Goal: Task Accomplishment & Management: Complete application form

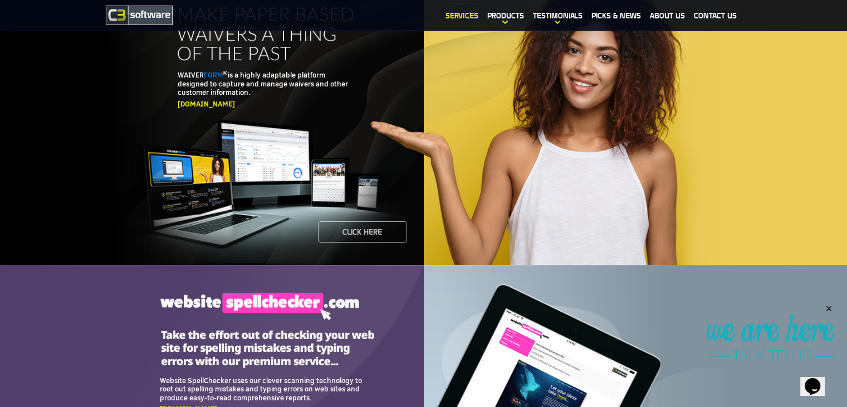
click at [463, 17] on link "Services" at bounding box center [461, 16] width 41 height 26
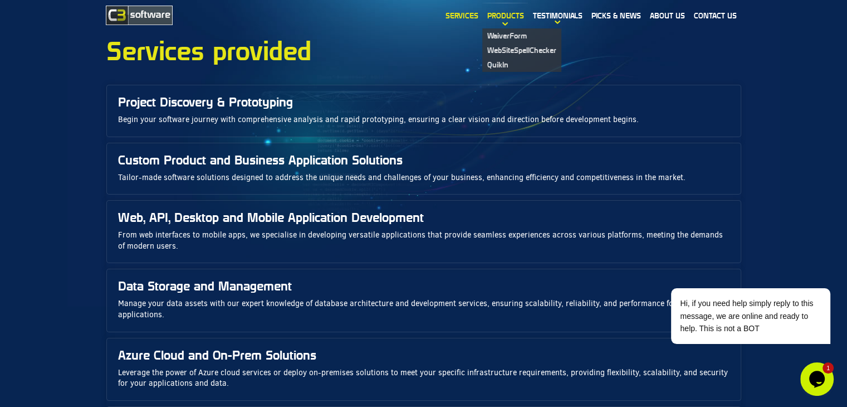
scroll to position [14, 0]
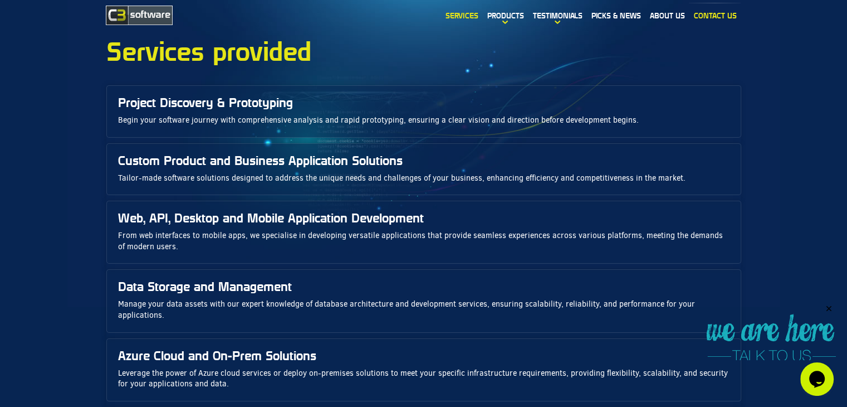
click at [711, 14] on link "Contact Us" at bounding box center [715, 16] width 52 height 26
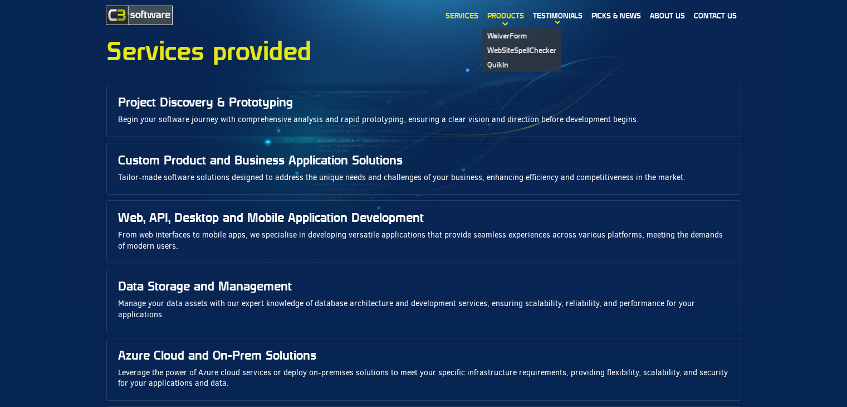
scroll to position [14, 0]
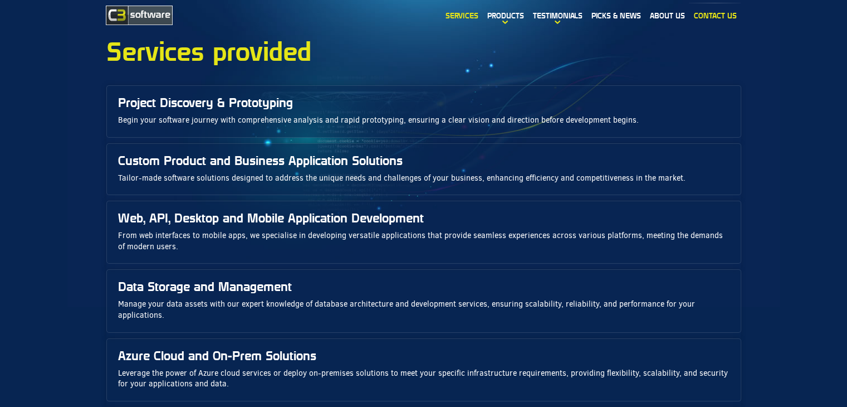
click at [711, 14] on link "Contact Us" at bounding box center [715, 16] width 52 height 26
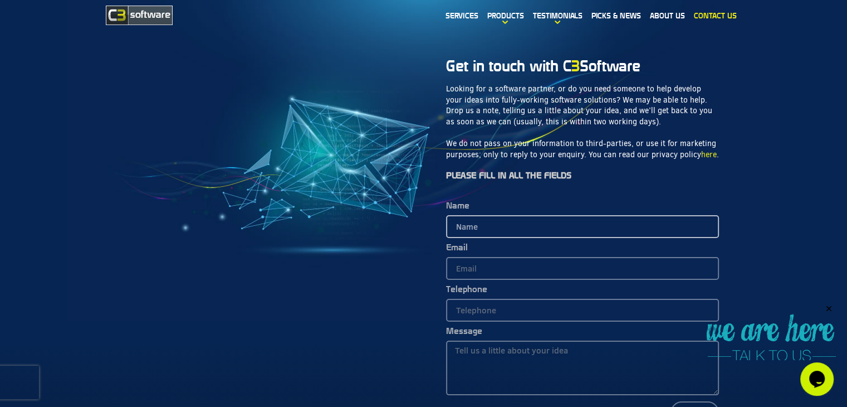
click at [471, 218] on input "Name" at bounding box center [582, 226] width 273 height 23
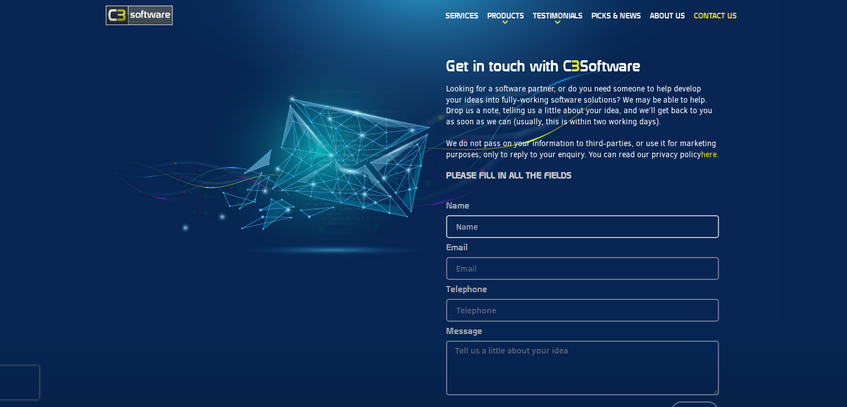
click at [471, 218] on input "Name" at bounding box center [582, 226] width 273 height 23
type input "Amy"
click at [471, 218] on input "Name" at bounding box center [582, 226] width 273 height 23
type input "[PERSON_NAME]"
